Goal: Task Accomplishment & Management: Use online tool/utility

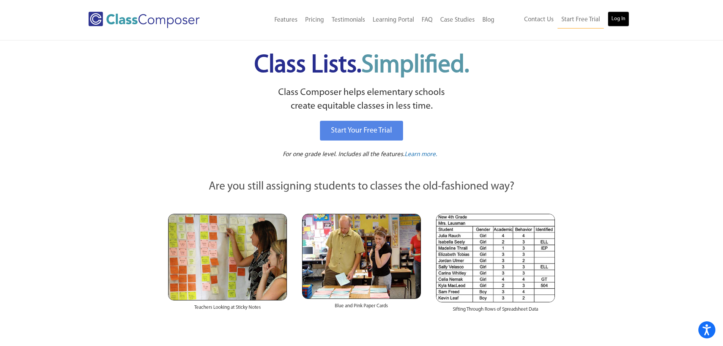
click at [620, 20] on link "Log In" at bounding box center [619, 18] width 22 height 15
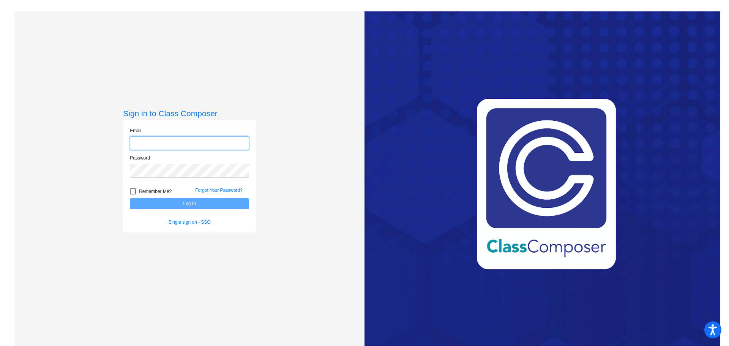
type input "lteixeira-ahrens@ceres.k12.ca.us"
drag, startPoint x: 203, startPoint y: 207, endPoint x: 205, endPoint y: 202, distance: 5.4
click at [202, 207] on button "Log In" at bounding box center [189, 203] width 119 height 11
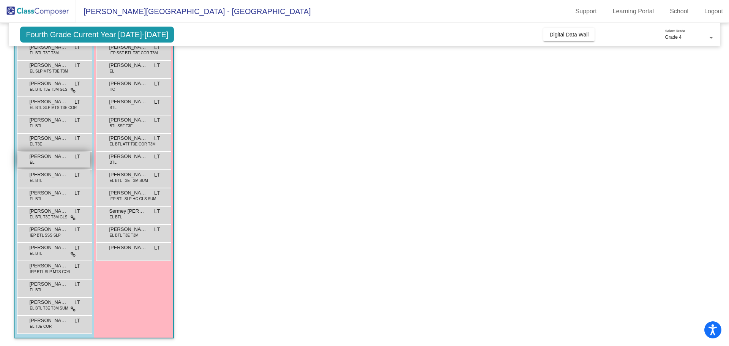
scroll to position [20, 0]
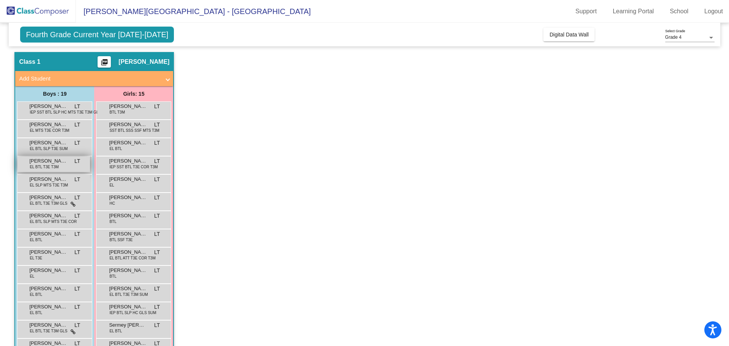
click at [56, 166] on span "EL BTL T3E T3M" at bounding box center [44, 167] width 29 height 6
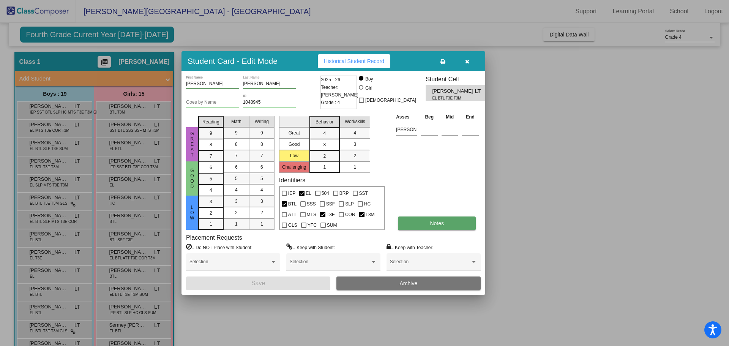
click at [445, 222] on button "Notes" at bounding box center [437, 223] width 78 height 14
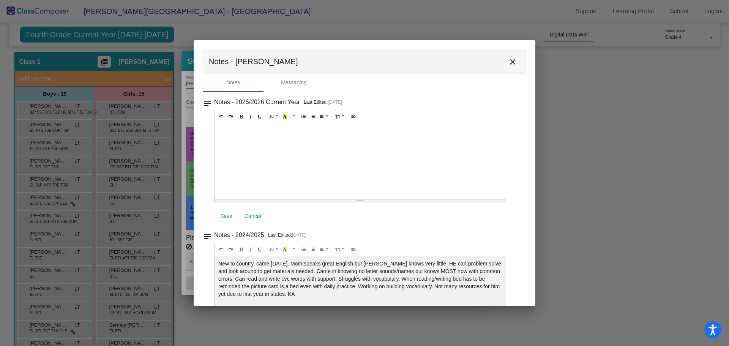
scroll to position [39, 0]
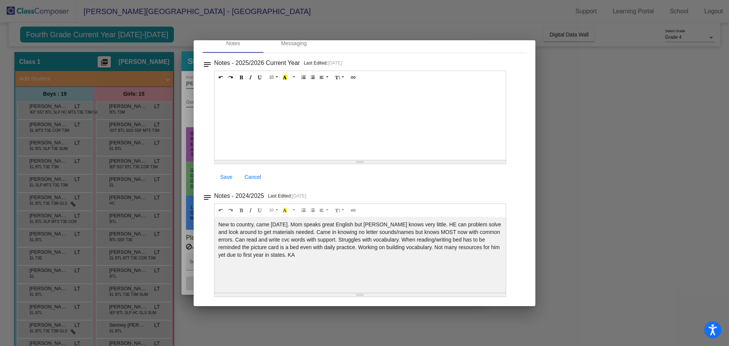
click at [629, 114] on div at bounding box center [364, 173] width 729 height 346
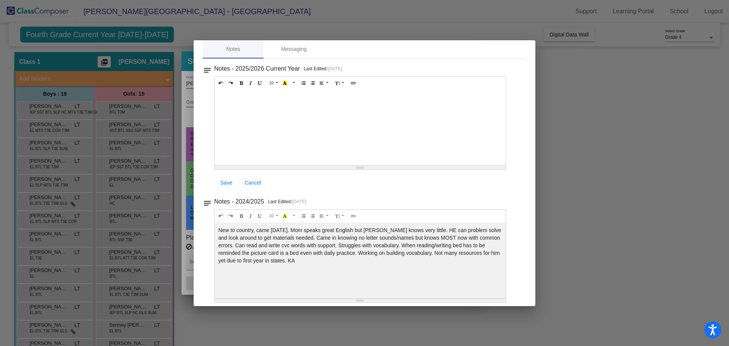
click at [631, 113] on div at bounding box center [364, 173] width 729 height 346
